Goal: Book appointment/travel/reservation

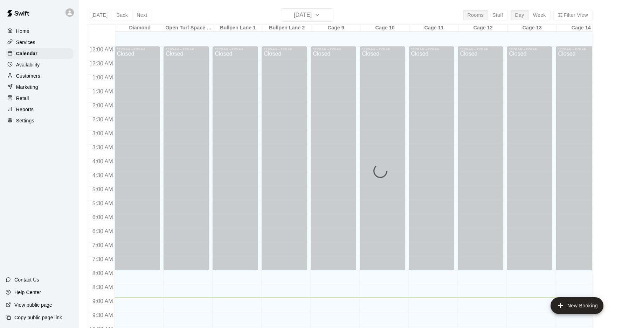
scroll to position [251, 0]
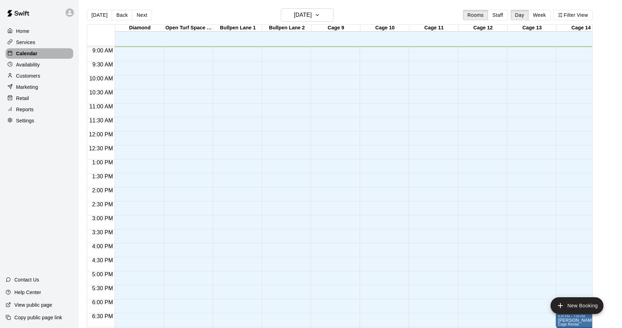
click at [28, 52] on p "Calendar" at bounding box center [26, 53] width 21 height 7
click at [311, 12] on h6 "[DATE]" at bounding box center [303, 15] width 18 height 10
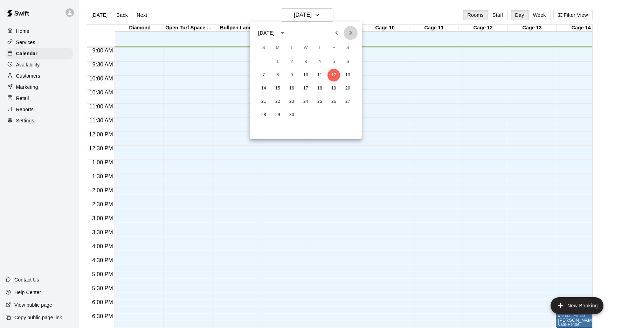
click at [353, 33] on icon "Next month" at bounding box center [350, 33] width 8 height 8
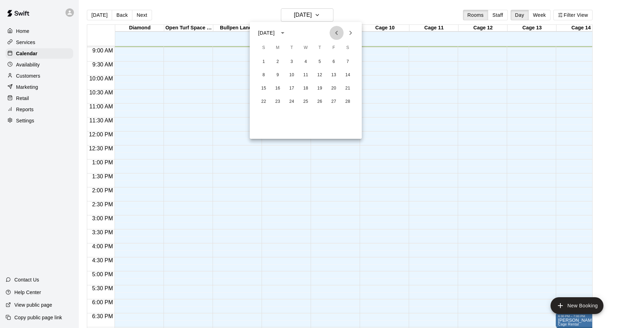
click at [337, 30] on icon "Previous month" at bounding box center [336, 33] width 8 height 8
click at [334, 62] on button "2" at bounding box center [333, 62] width 13 height 13
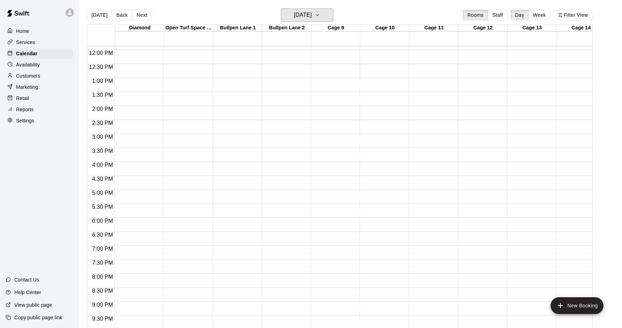
scroll to position [347, 0]
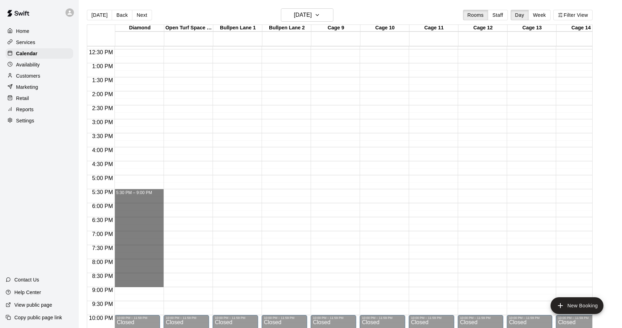
drag, startPoint x: 138, startPoint y: 194, endPoint x: 142, endPoint y: 286, distance: 92.2
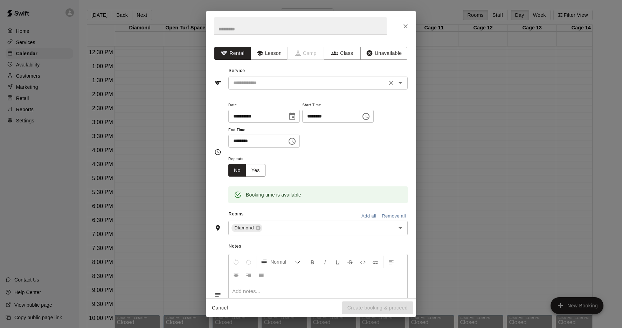
click at [265, 83] on input "text" at bounding box center [307, 83] width 154 height 9
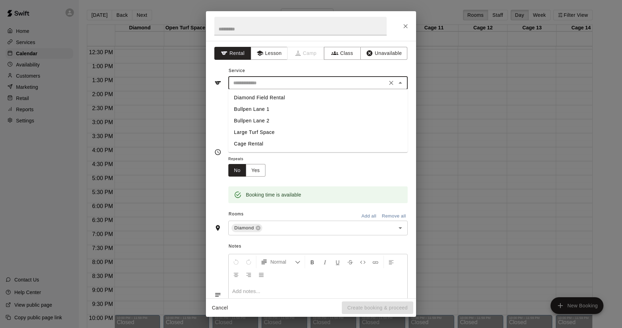
click at [264, 97] on li "Diamond Field Rental" at bounding box center [317, 98] width 179 height 12
type input "**********"
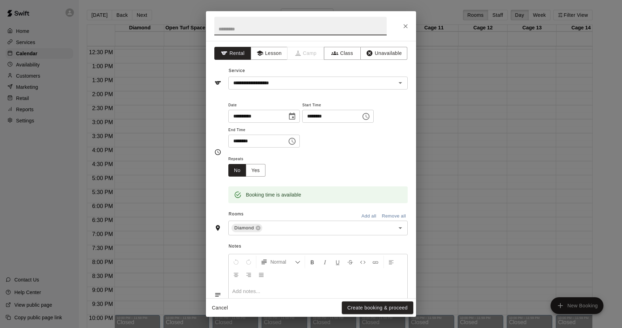
click at [248, 31] on input "text" at bounding box center [300, 26] width 172 height 19
type input "**********"
click at [281, 224] on input "text" at bounding box center [323, 228] width 121 height 9
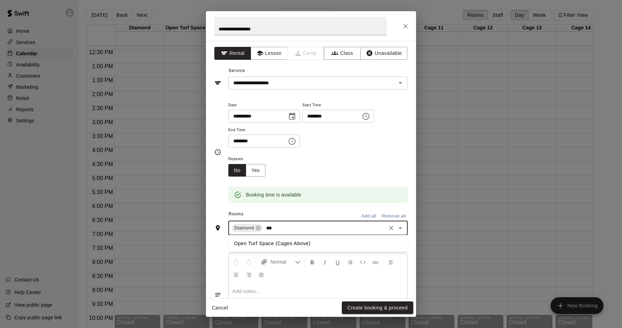
type input "****"
click at [279, 239] on li "Open Turf Space (Cages Above)" at bounding box center [317, 244] width 179 height 12
type input "****"
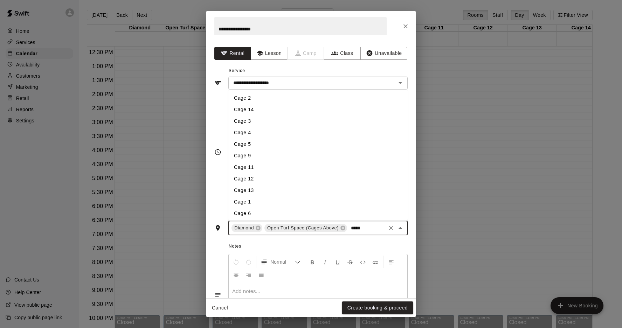
click at [252, 154] on li "Cage 9" at bounding box center [317, 156] width 179 height 12
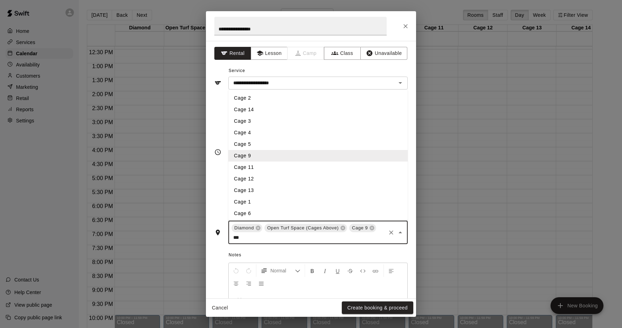
type input "****"
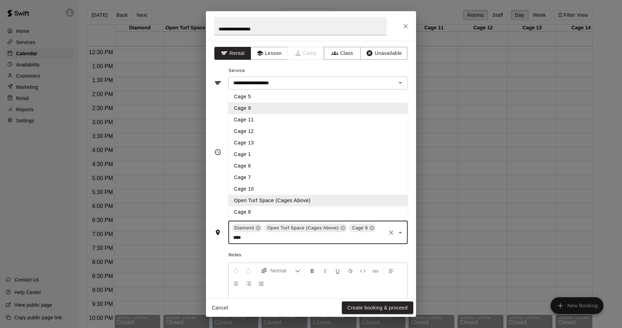
scroll to position [48, 0]
click at [248, 186] on li "Cage 10" at bounding box center [317, 189] width 179 height 12
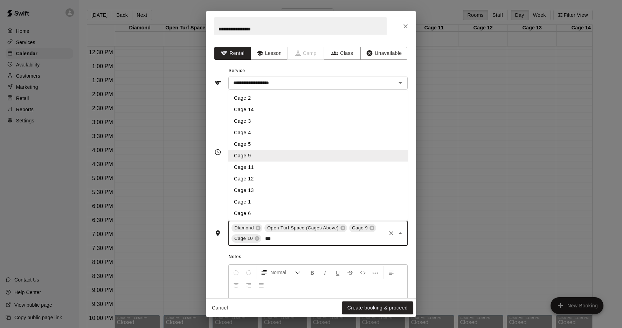
type input "****"
click at [253, 162] on li "Cage 11" at bounding box center [317, 168] width 179 height 12
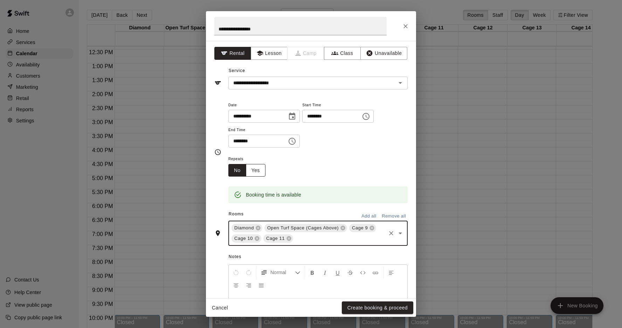
click at [264, 174] on button "Yes" at bounding box center [256, 170] width 20 height 13
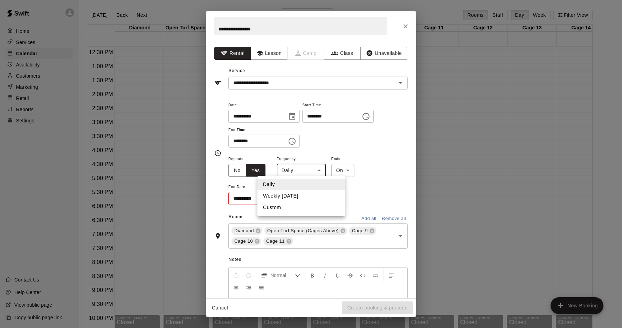
click at [303, 173] on body "Home Services Calendar Availability Customers Marketing Retail Reports Settings…" at bounding box center [311, 170] width 622 height 340
click at [296, 198] on li "Weekly [DATE]" at bounding box center [301, 196] width 88 height 12
type input "******"
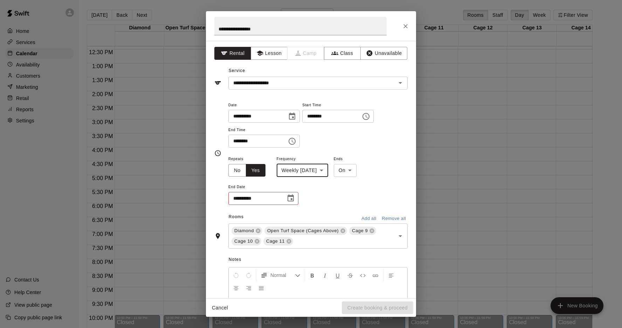
click at [347, 171] on body "Home Services Calendar Availability Customers Marketing Retail Reports Settings…" at bounding box center [311, 170] width 622 height 340
click at [269, 201] on div at bounding box center [311, 164] width 622 height 328
click at [269, 194] on input "**********" at bounding box center [254, 198] width 53 height 13
click at [291, 196] on icon "Choose date" at bounding box center [290, 198] width 8 height 8
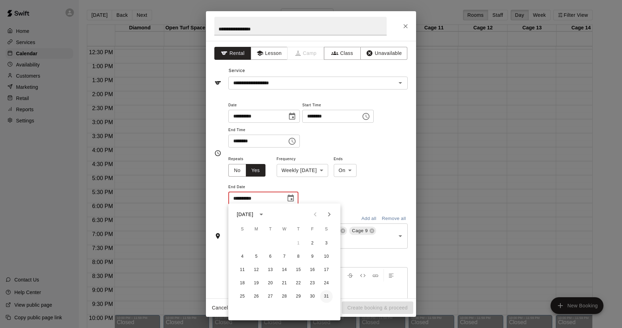
click at [322, 297] on button "31" at bounding box center [326, 297] width 13 height 13
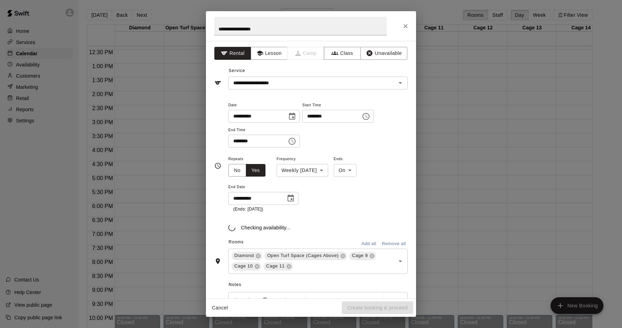
type input "**********"
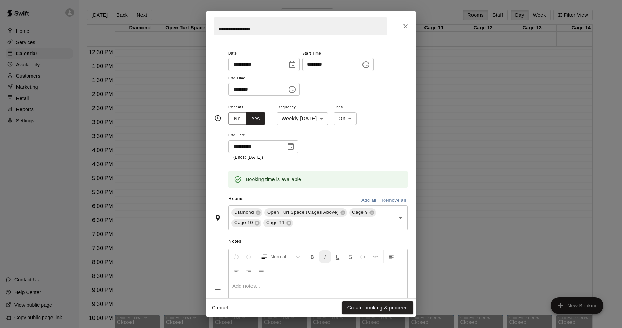
scroll to position [69, 0]
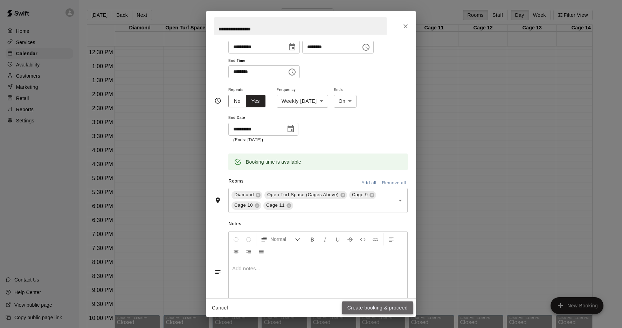
click at [374, 311] on button "Create booking & proceed" at bounding box center [377, 308] width 71 height 13
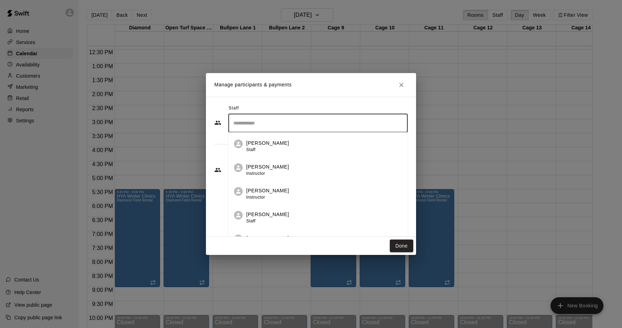
click at [322, 124] on input "Search staff" at bounding box center [317, 123] width 173 height 12
click at [297, 146] on div "[PERSON_NAME] Owner" at bounding box center [324, 147] width 156 height 14
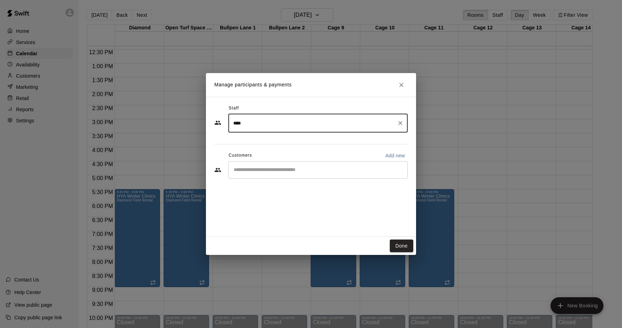
type input "****"
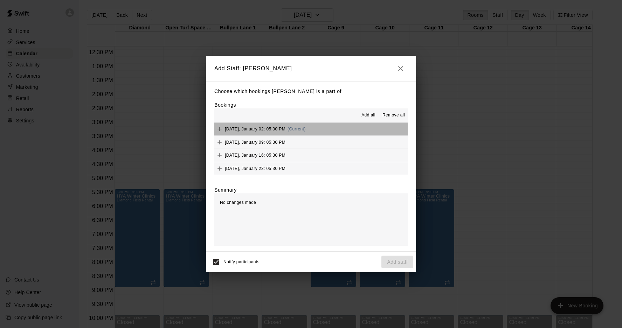
click at [264, 128] on span "[DATE], January 02: 05:30 PM" at bounding box center [255, 129] width 61 height 5
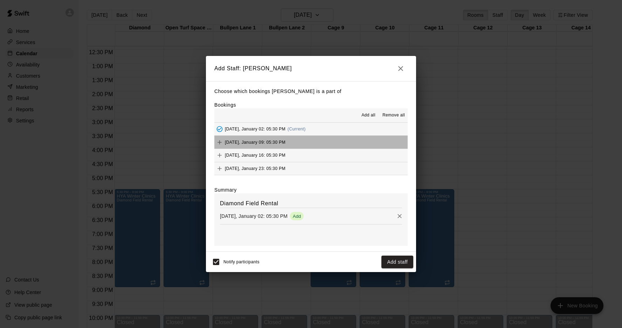
click at [260, 140] on span "[DATE], January 09: 05:30 PM" at bounding box center [255, 142] width 61 height 5
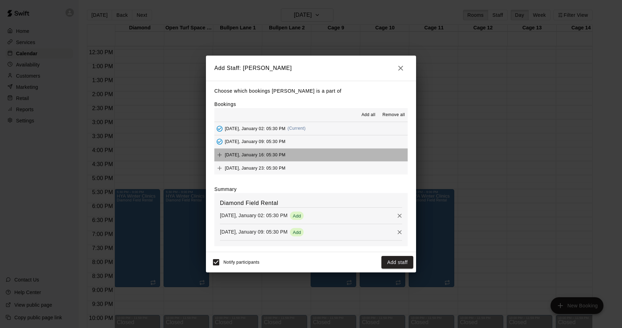
click at [253, 153] on span "[DATE], January 16: 05:30 PM" at bounding box center [255, 155] width 61 height 5
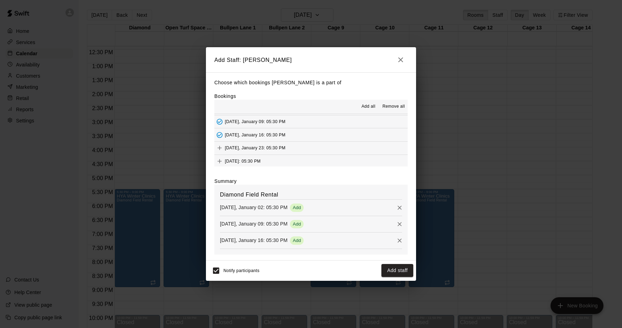
scroll to position [12, 0]
click at [246, 164] on div "[DATE]: 05:30 PM" at bounding box center [237, 161] width 46 height 11
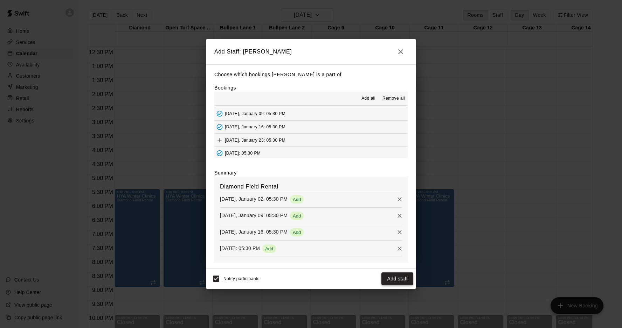
click at [393, 276] on button "Add staff" at bounding box center [397, 279] width 32 height 13
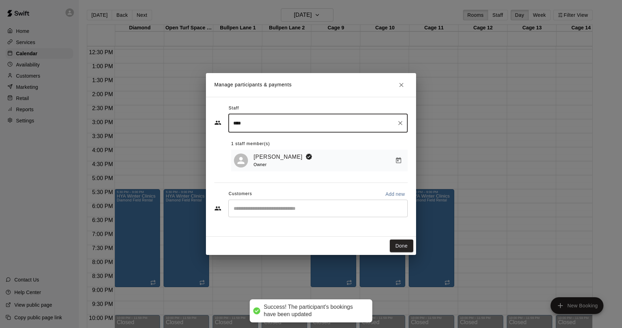
click at [310, 212] on div "​" at bounding box center [317, 209] width 179 height 18
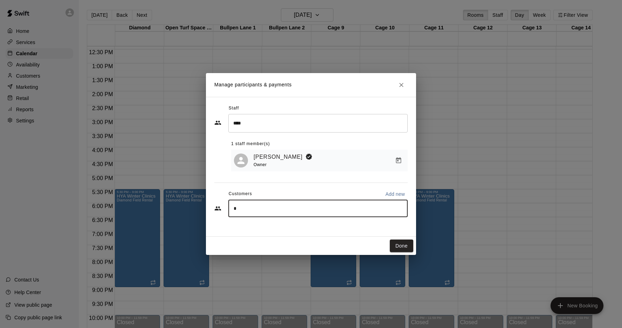
type input "**"
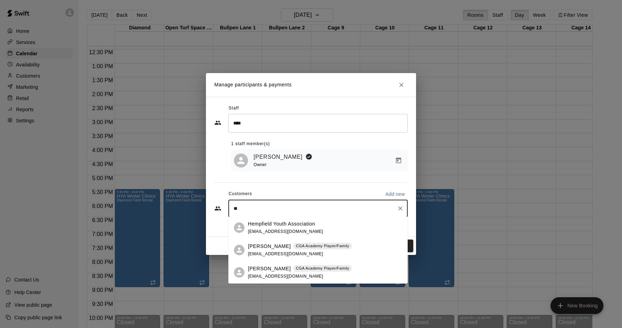
click at [313, 232] on span "[EMAIL_ADDRESS][DOMAIN_NAME]" at bounding box center [285, 231] width 75 height 5
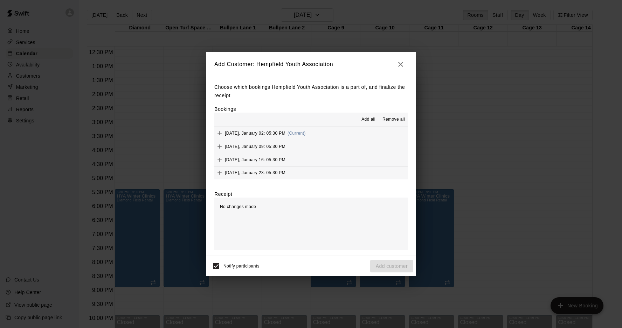
click at [234, 132] on span "[DATE], January 02: 05:30 PM" at bounding box center [255, 133] width 61 height 5
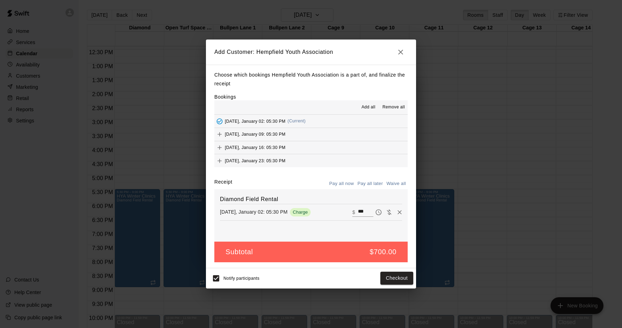
click at [234, 134] on span "[DATE], January 09: 05:30 PM" at bounding box center [255, 134] width 61 height 5
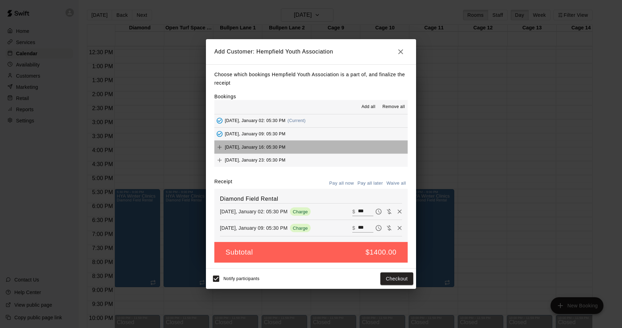
click at [234, 142] on div "[DATE], January 16: 05:30 PM" at bounding box center [249, 147] width 71 height 11
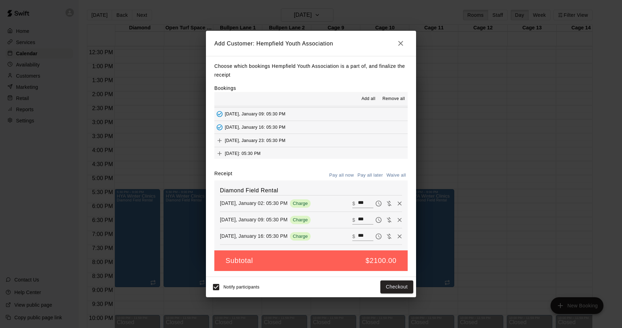
click at [237, 153] on span "[DATE]: 05:30 PM" at bounding box center [243, 153] width 36 height 5
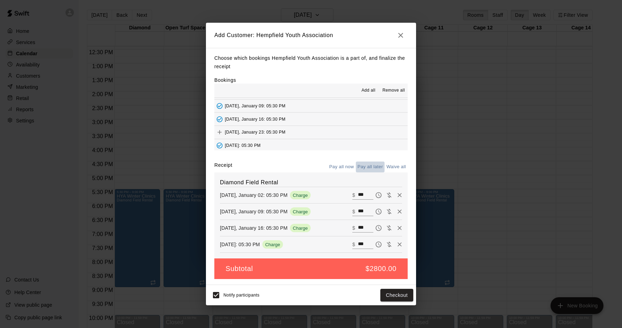
click at [378, 167] on button "Pay all later" at bounding box center [370, 167] width 29 height 11
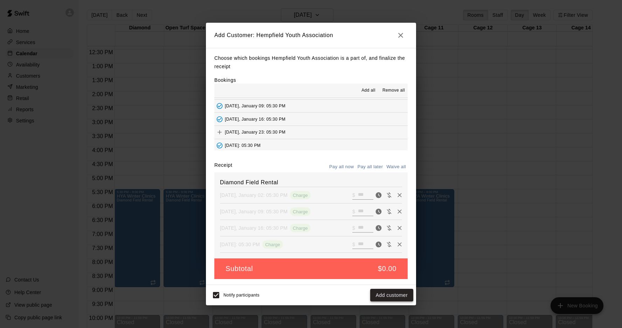
click at [394, 296] on button "Add customer" at bounding box center [391, 295] width 43 height 13
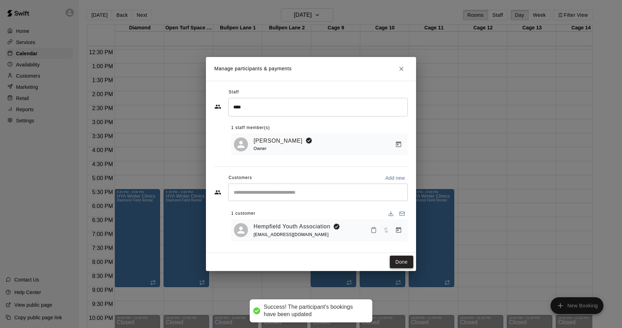
click at [408, 258] on button "Done" at bounding box center [401, 262] width 23 height 13
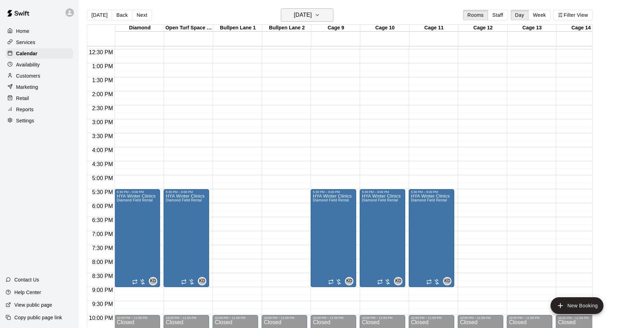
click at [320, 13] on icon "button" at bounding box center [317, 15] width 6 height 8
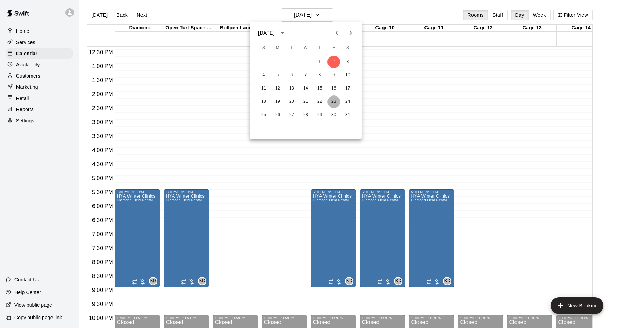
click at [330, 104] on button "23" at bounding box center [333, 102] width 13 height 13
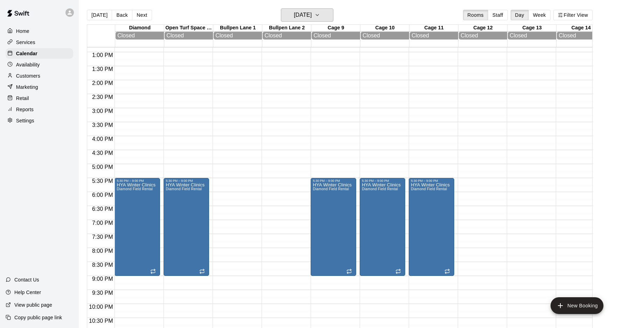
scroll to position [363, 0]
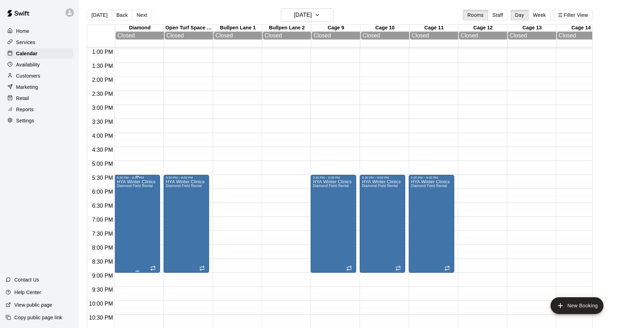
click at [124, 221] on icon "delete" at bounding box center [123, 220] width 5 height 6
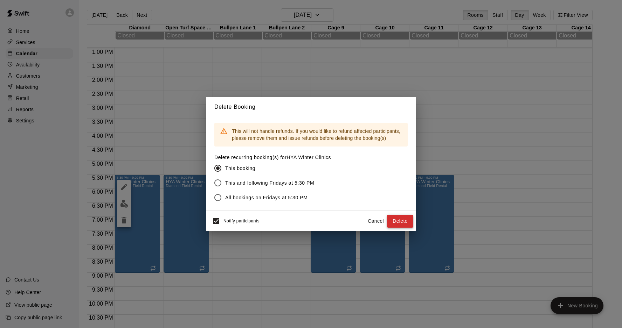
click at [395, 222] on button "Delete" at bounding box center [400, 221] width 26 height 13
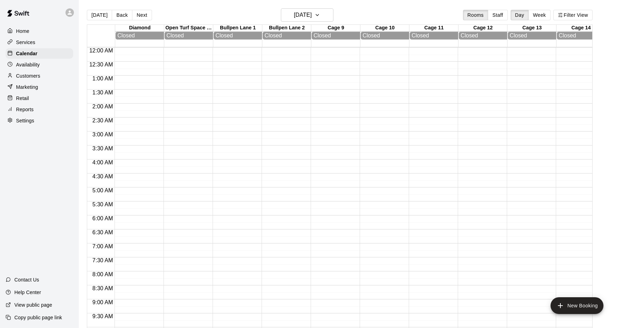
scroll to position [0, 0]
click at [319, 11] on button "[DATE]" at bounding box center [307, 14] width 53 height 13
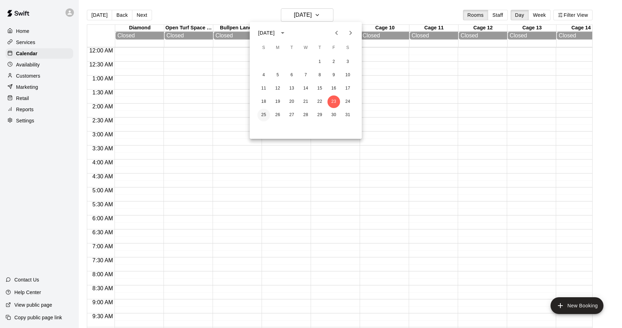
click at [263, 113] on button "25" at bounding box center [263, 115] width 13 height 13
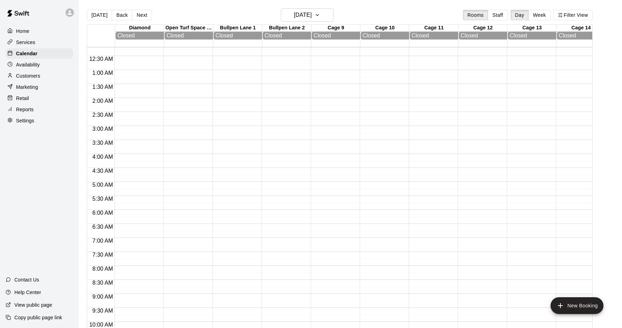
click at [44, 36] on div "Home" at bounding box center [40, 31] width 68 height 11
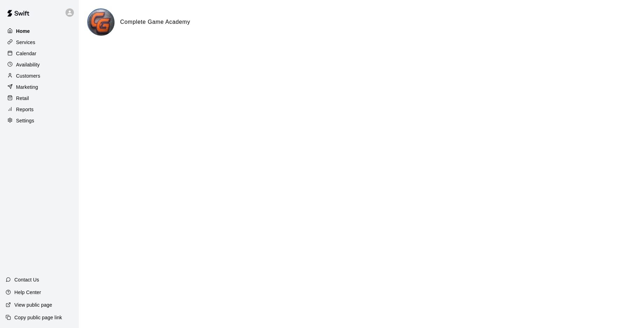
click at [32, 34] on div "Home" at bounding box center [40, 31] width 68 height 11
